Goal: Task Accomplishment & Management: Use online tool/utility

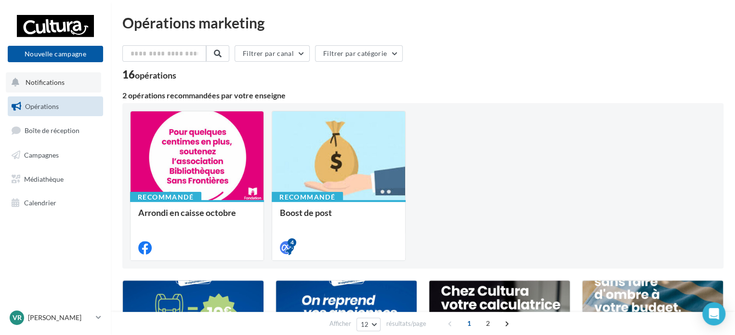
click at [60, 84] on span "Notifications" at bounding box center [45, 82] width 39 height 8
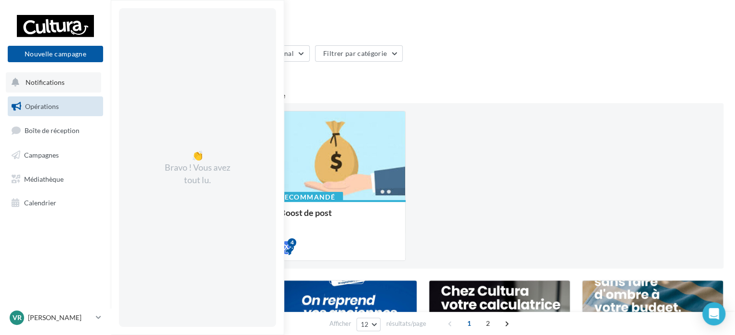
click at [53, 84] on span "Notifications" at bounding box center [45, 82] width 39 height 8
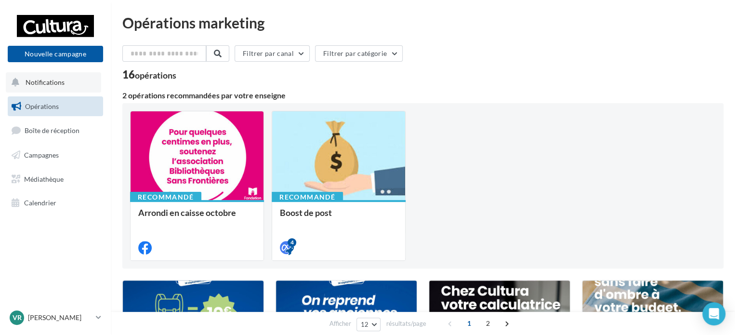
click at [50, 78] on span "Notifications" at bounding box center [45, 82] width 39 height 8
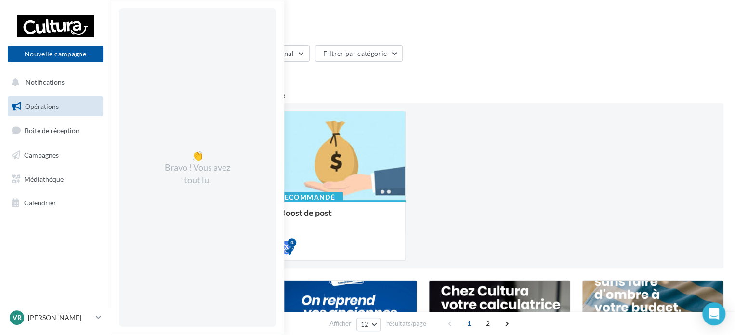
drag, startPoint x: 492, startPoint y: 72, endPoint x: 350, endPoint y: 79, distance: 141.8
click at [476, 73] on div "16 opérations" at bounding box center [422, 75] width 601 height 13
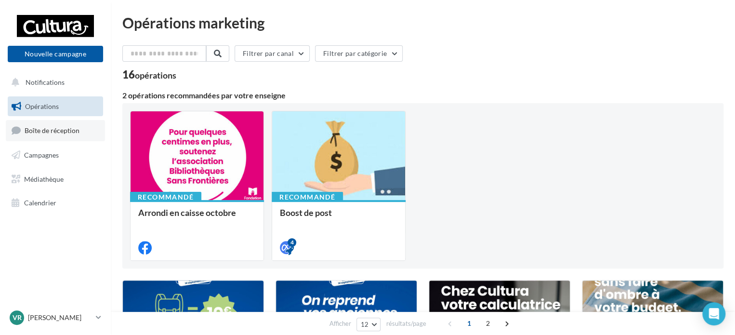
click at [44, 129] on span "Boîte de réception" at bounding box center [52, 130] width 55 height 8
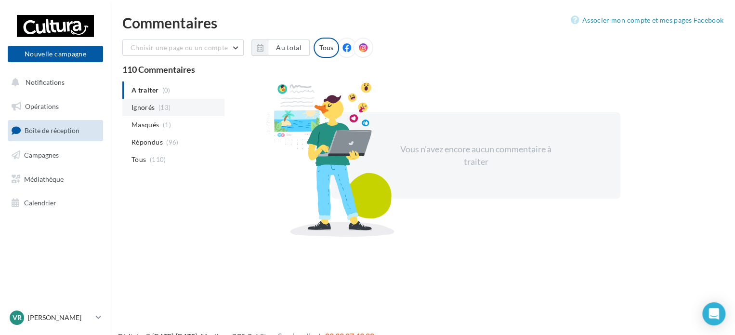
click at [144, 106] on span "Ignorés" at bounding box center [143, 108] width 23 height 10
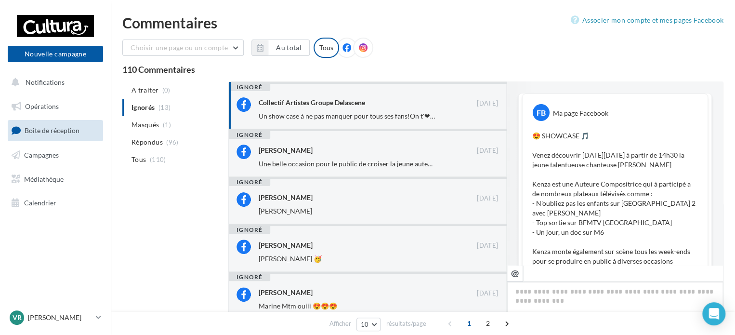
scroll to position [711, 0]
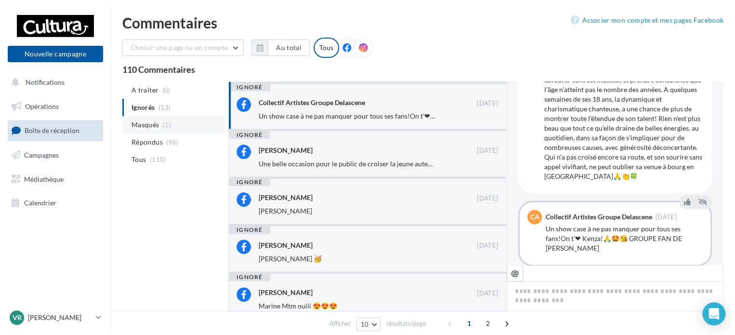
click at [154, 125] on span "Masqués" at bounding box center [145, 125] width 27 height 10
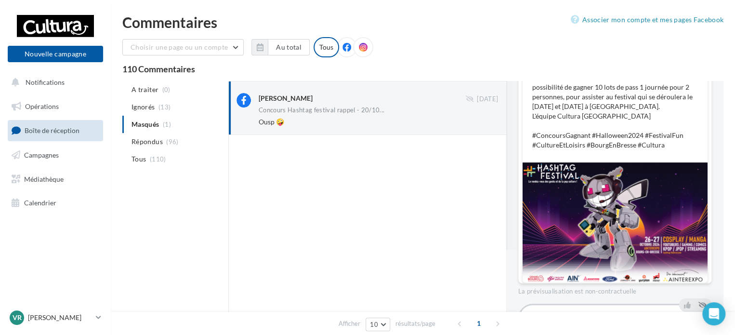
scroll to position [119, 0]
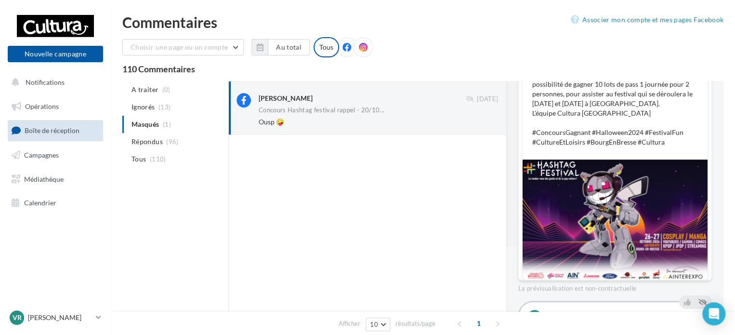
click at [149, 144] on span "Répondus" at bounding box center [147, 142] width 31 height 10
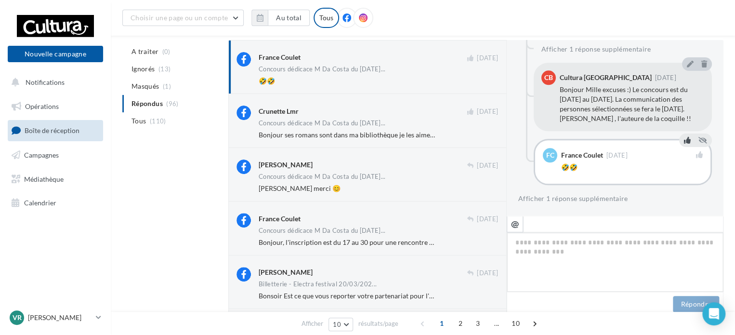
scroll to position [489, 0]
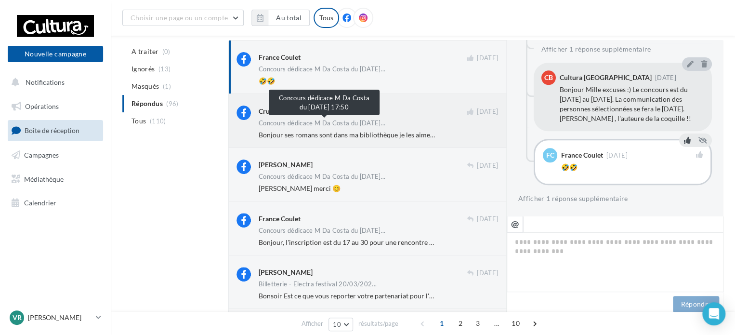
click at [299, 126] on span "Concours dédicace M Da Costa du 15-09-20..." at bounding box center [322, 123] width 127 height 6
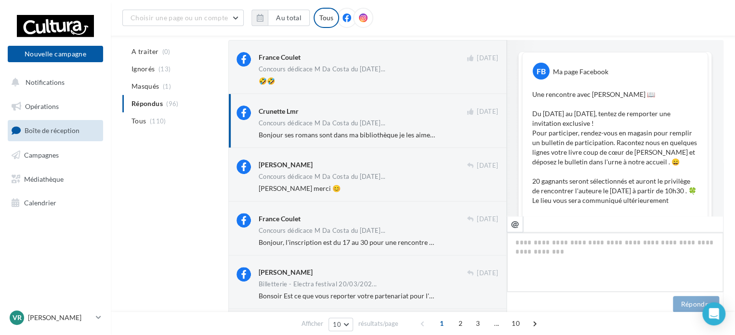
scroll to position [420, 0]
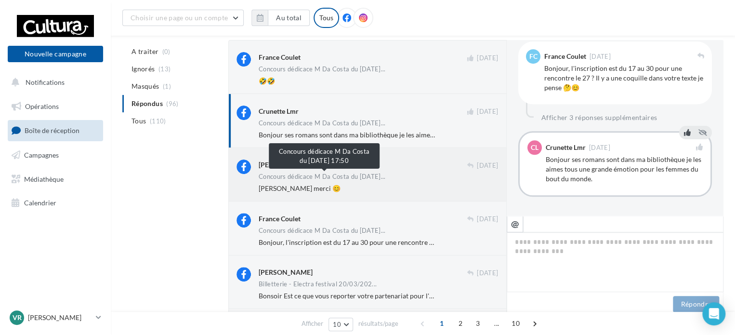
click at [343, 179] on span "Concours dédicace M Da Costa du 15-09-20..." at bounding box center [322, 176] width 127 height 6
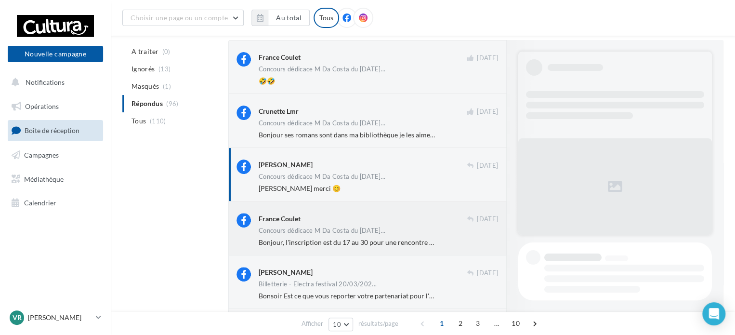
scroll to position [474, 0]
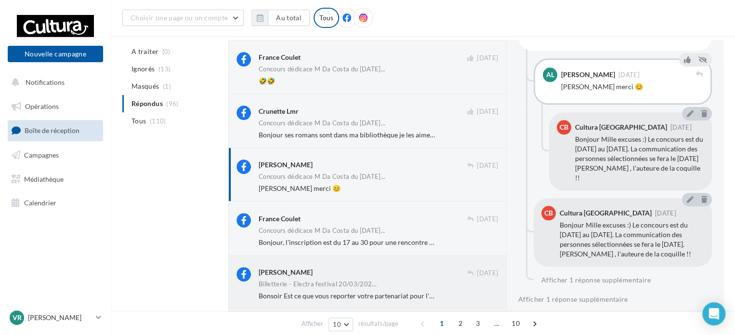
click at [295, 273] on div "Aurelie Lilie" at bounding box center [363, 272] width 208 height 10
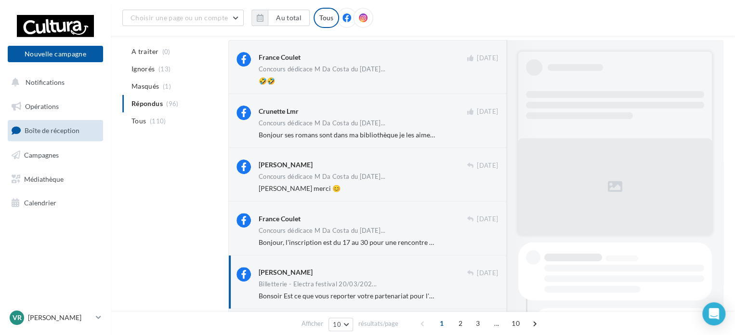
scroll to position [390, 0]
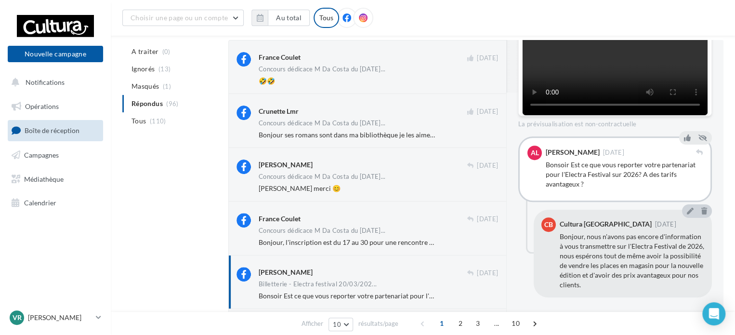
click at [377, 298] on span "Bonsoir Est ce que vous reporter votre partenariat pour l'Electra Festival sur …" at bounding box center [420, 295] width 322 height 8
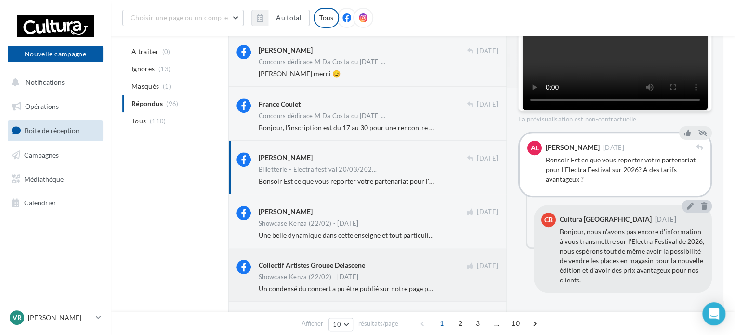
scroll to position [194, 0]
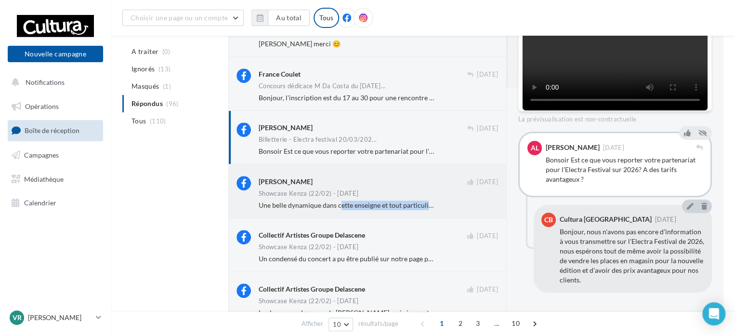
click at [341, 211] on div "Serge Delascene 01 mars Showcase Kenza (22/02) - 28/02/25 Une belle dynamique d…" at bounding box center [367, 190] width 278 height 53
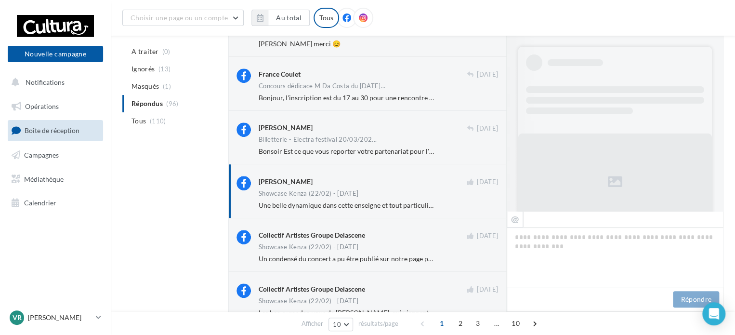
drag, startPoint x: 330, startPoint y: 202, endPoint x: 324, endPoint y: 197, distance: 7.2
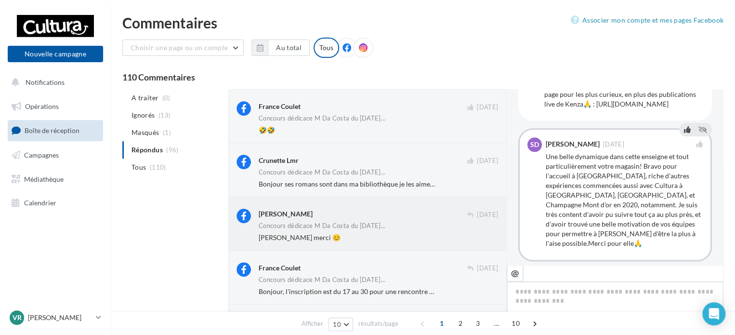
scroll to position [526, 0]
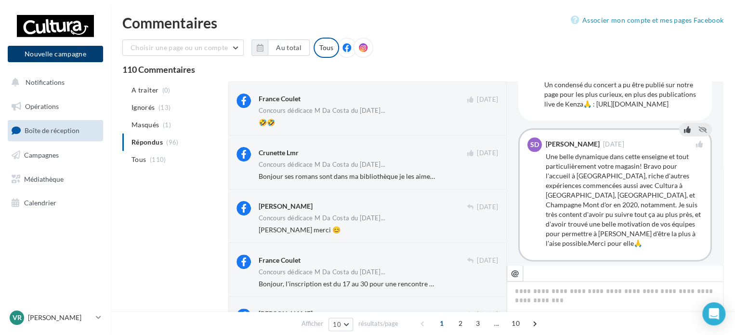
click at [52, 53] on button "Nouvelle campagne" at bounding box center [55, 54] width 95 height 16
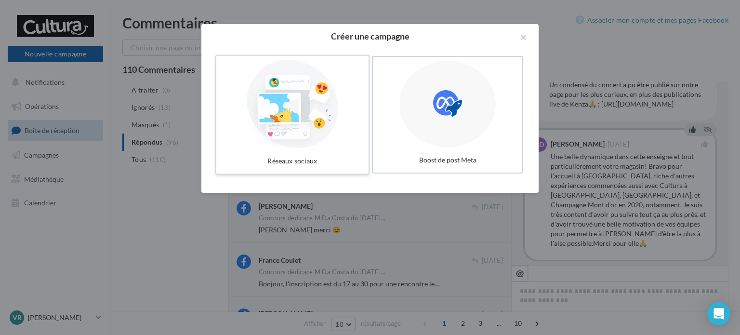
click at [308, 102] on div at bounding box center [292, 104] width 145 height 89
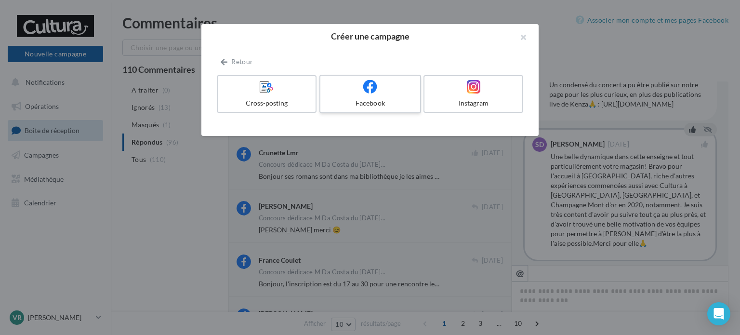
click at [364, 97] on label "Facebook" at bounding box center [370, 94] width 102 height 39
